Goal: Understand process/instructions: Learn about a topic

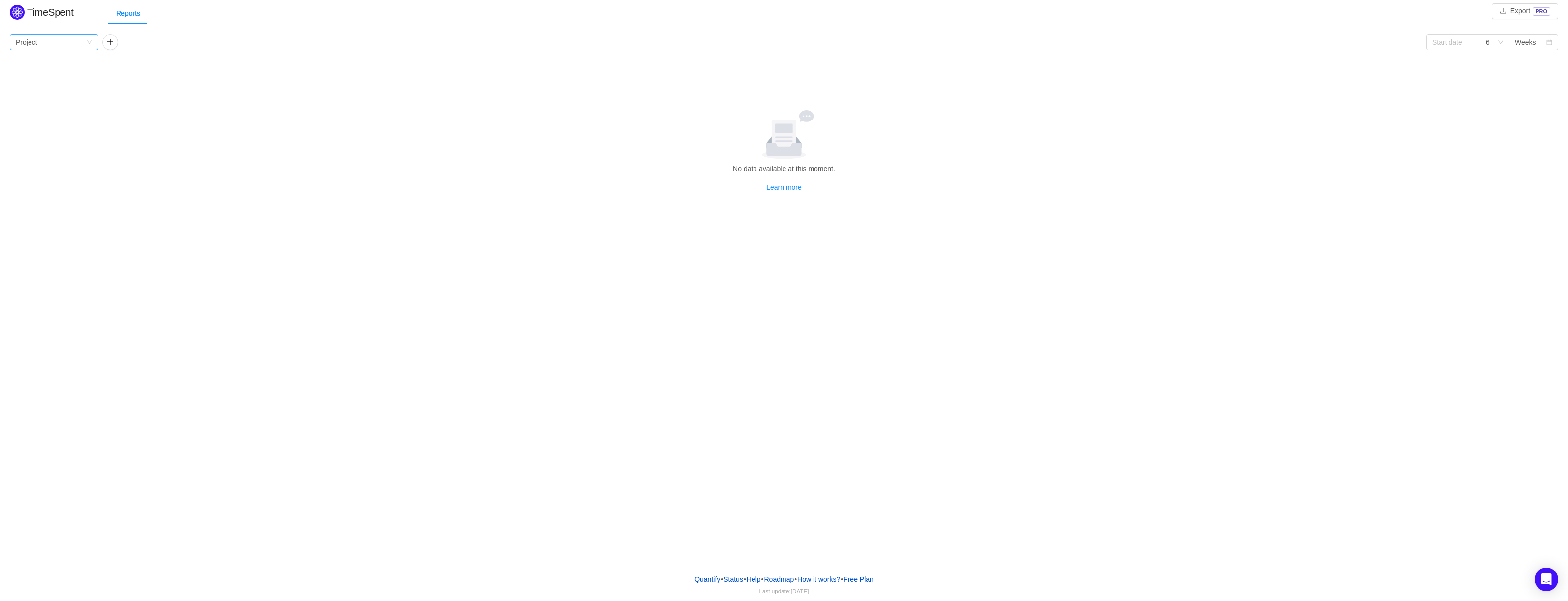
click at [86, 47] on div "Group by Project" at bounding box center [51, 42] width 71 height 15
click at [73, 121] on li "Person" at bounding box center [54, 125] width 88 height 16
click at [107, 40] on button "button" at bounding box center [110, 43] width 16 height 16
click at [172, 41] on div "Group by" at bounding box center [141, 42] width 66 height 10
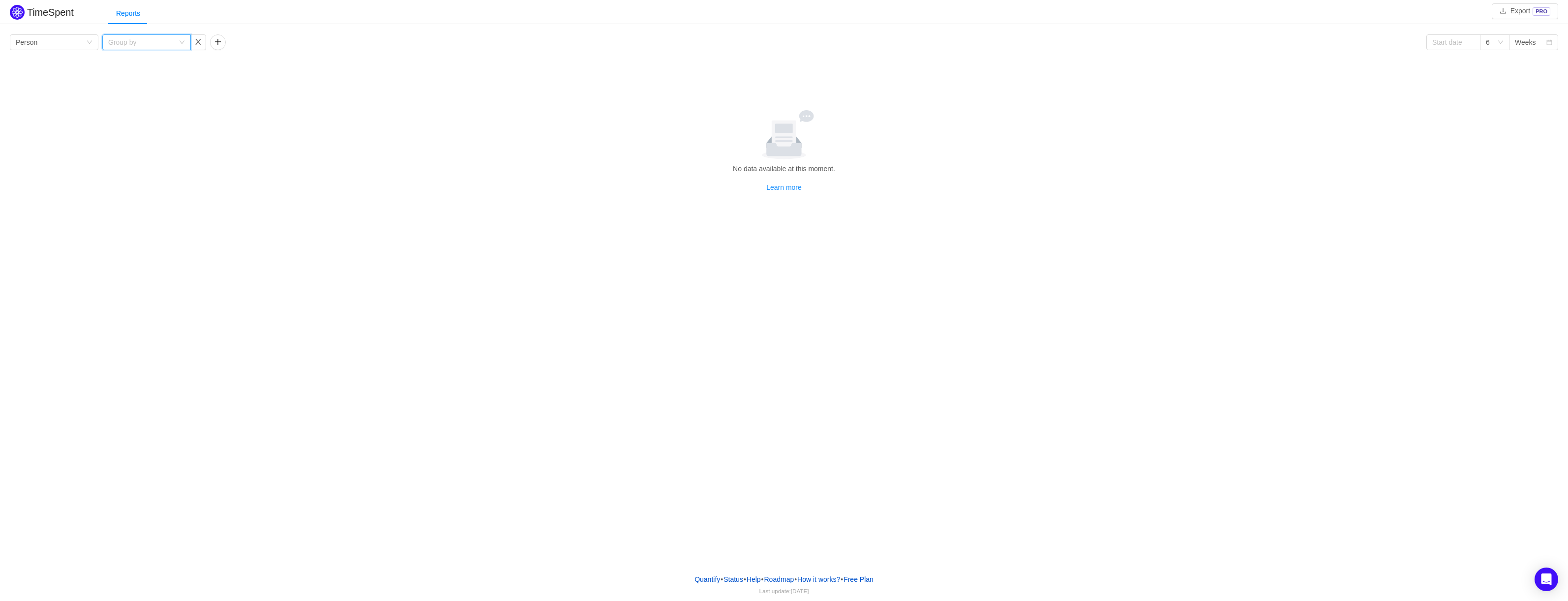
click at [172, 41] on div "Group by" at bounding box center [141, 42] width 66 height 10
click at [145, 92] on li "Team" at bounding box center [146, 94] width 88 height 16
click at [216, 39] on button "button" at bounding box center [218, 43] width 16 height 16
click at [239, 45] on div "Group by" at bounding box center [249, 42] width 66 height 10
click at [309, 42] on button "button" at bounding box center [306, 43] width 16 height 16
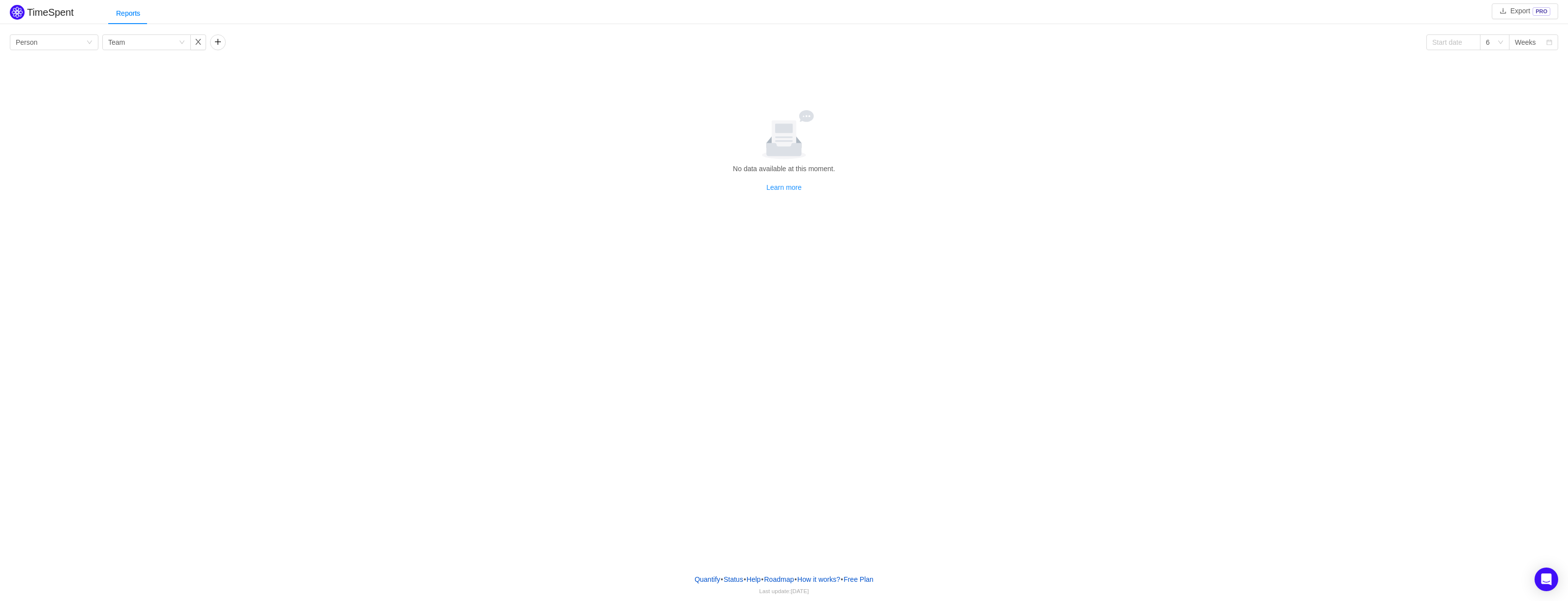
click at [208, 44] on div "Group by Person Group by Team" at bounding box center [117, 43] width 216 height 16
click at [196, 43] on button "button" at bounding box center [198, 43] width 16 height 16
click at [1541, 575] on icon "Open Intercom Messenger" at bounding box center [1546, 579] width 13 height 13
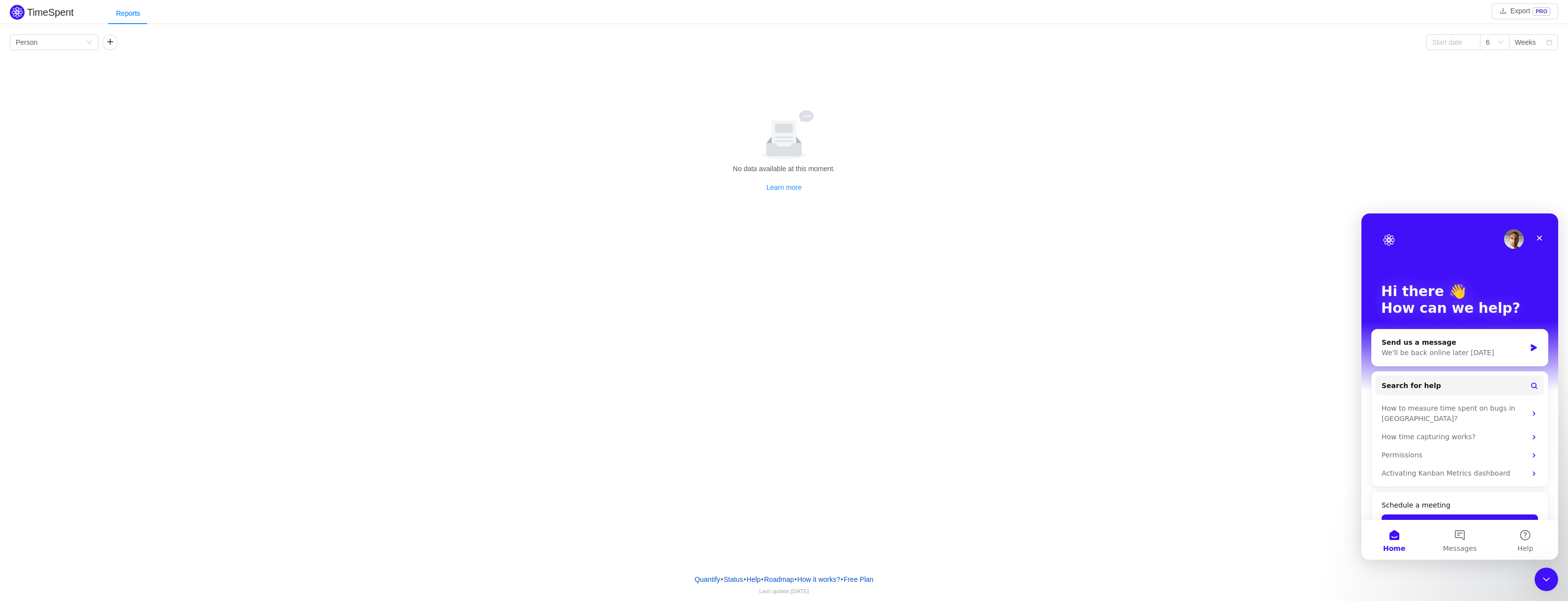
click at [1240, 472] on div "TimeSpent Export PRO Reports Group by Person 6 Weeks No data available at this …" at bounding box center [784, 283] width 1568 height 566
click at [1533, 560] on div "TimeSpent Export PRO Reports Group by Person 6 Weeks No data available at this …" at bounding box center [784, 283] width 1568 height 566
click at [1535, 573] on div "Close Intercom Messenger" at bounding box center [1545, 578] width 24 height 24
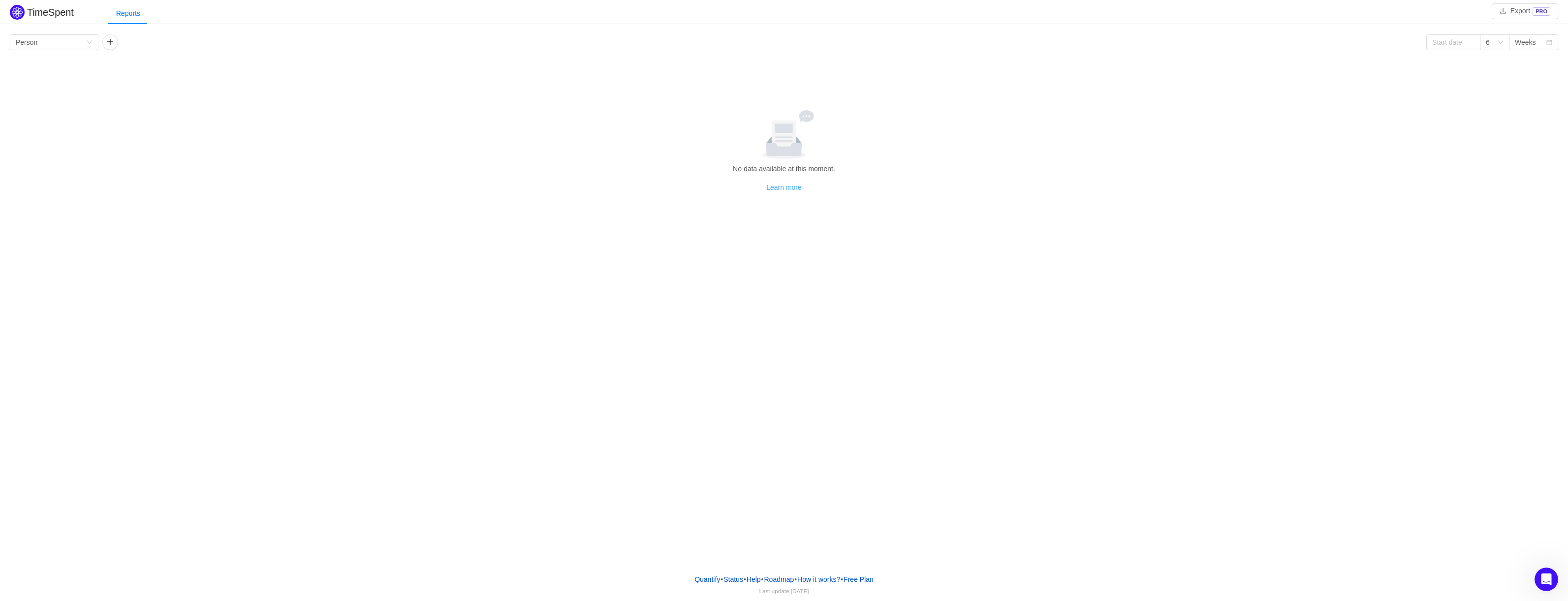
click at [799, 185] on link "Learn more" at bounding box center [784, 187] width 35 height 8
